Goal: Information Seeking & Learning: Learn about a topic

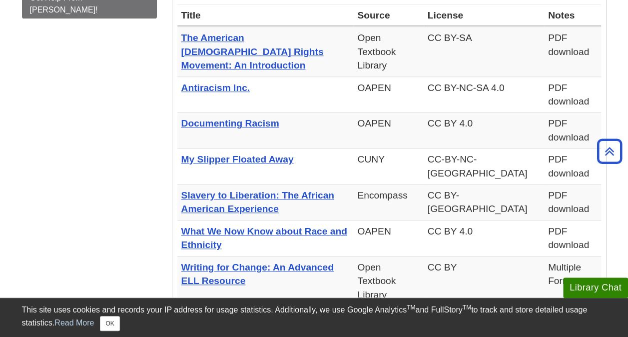
scroll to position [408, 0]
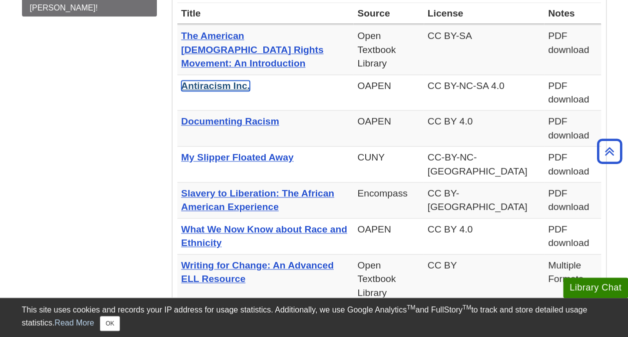
click at [231, 80] on link "Antiracism Inc." at bounding box center [215, 85] width 69 height 10
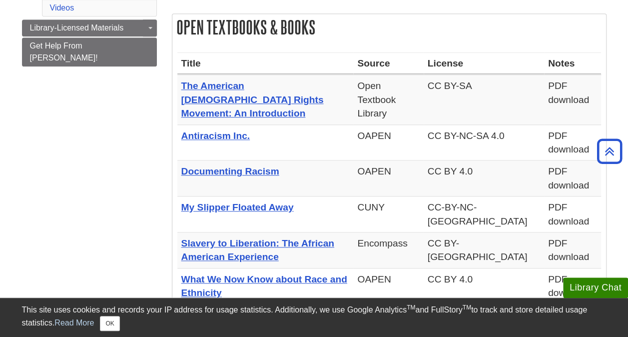
scroll to position [356, 0]
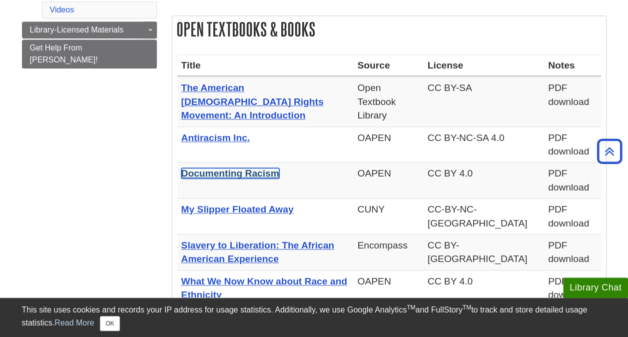
click at [252, 168] on link "Documenting Racism" at bounding box center [230, 173] width 98 height 10
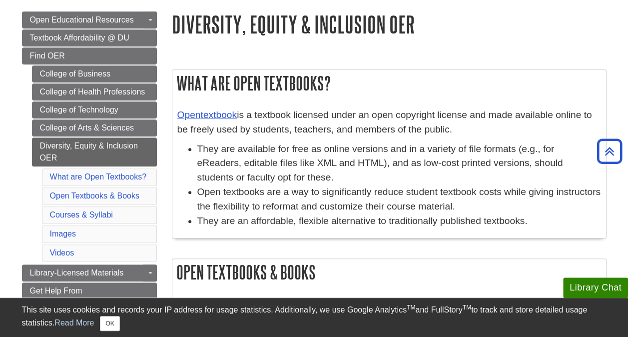
scroll to position [0, 0]
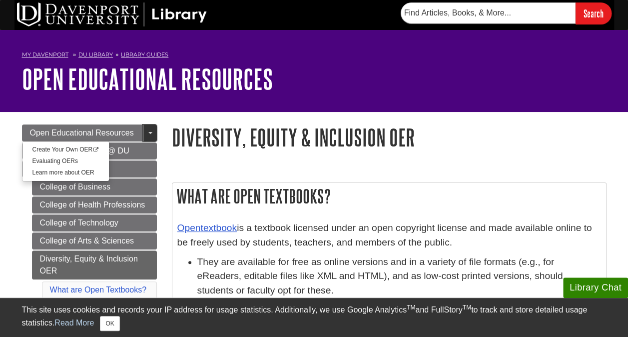
click at [151, 133] on span "Guide Page Menu" at bounding box center [150, 133] width 4 height 2
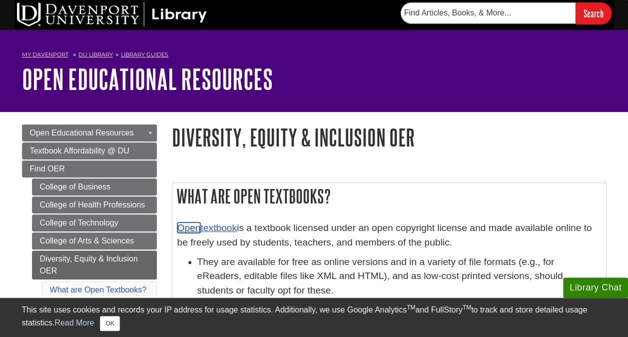
click at [191, 226] on link "Open" at bounding box center [188, 227] width 23 height 10
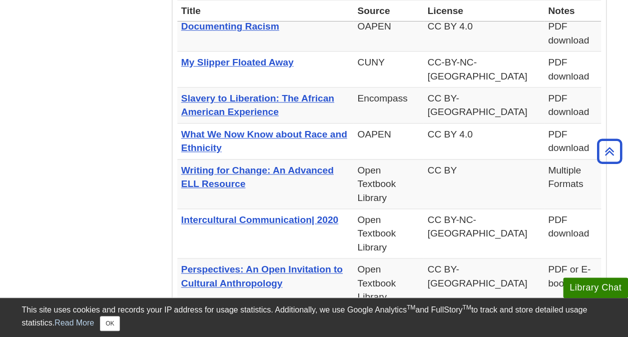
scroll to position [501, 0]
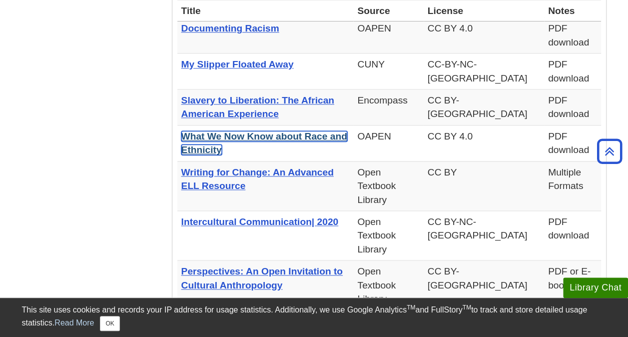
click at [322, 131] on link "What We Now Know about Race and Ethnicity" at bounding box center [264, 143] width 166 height 24
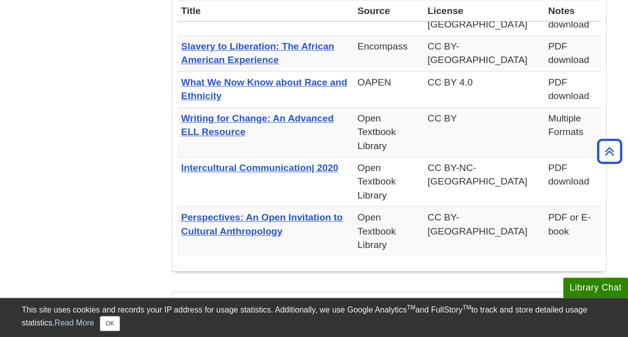
scroll to position [0, 0]
